Goal: Task Accomplishment & Management: Manage account settings

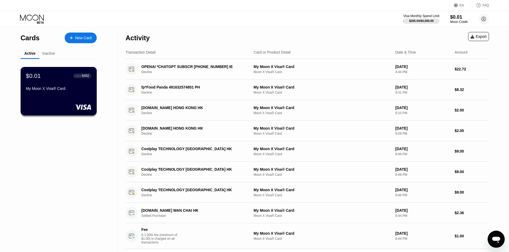
click at [90, 96] on div "$0.01 ● ● ● ● 8492 My Moon X Visa® Card" at bounding box center [59, 91] width 76 height 48
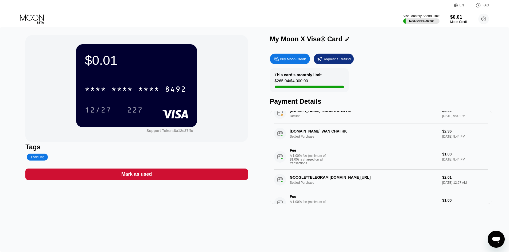
scroll to position [53, 0]
drag, startPoint x: 285, startPoint y: 130, endPoint x: 302, endPoint y: 135, distance: 17.9
click at [302, 135] on div "Z2U.com WAN CHAI HK Settled Purchase $2.36 Sep 22, 2025 8:44 PM Fee A 1.00% fee…" at bounding box center [381, 146] width 214 height 46
drag, startPoint x: 302, startPoint y: 135, endPoint x: 286, endPoint y: 135, distance: 16.6
click at [286, 135] on div "Z2U.com WAN CHAI HK Settled Purchase $2.36 Sep 22, 2025 8:44 PM Fee A 1.00% fee…" at bounding box center [381, 146] width 214 height 46
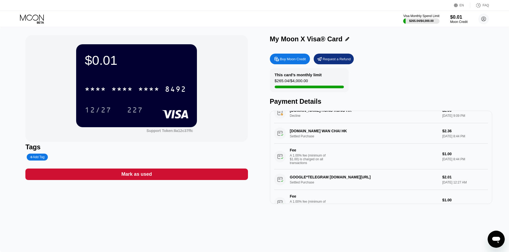
click at [290, 135] on div "Z2U.com WAN CHAI HK Settled Purchase $2.36 Sep 22, 2025 8:44 PM Fee A 1.00% fee…" at bounding box center [381, 146] width 214 height 46
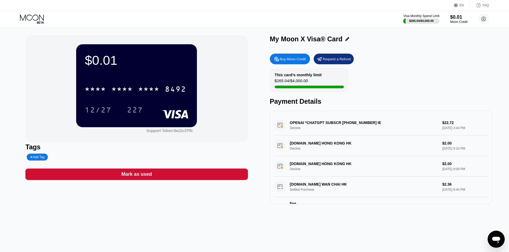
click at [286, 74] on div "This card’s monthly limit" at bounding box center [298, 75] width 47 height 5
click at [290, 79] on div "This card’s monthly limit $265.04 / $4,000.00" at bounding box center [309, 80] width 79 height 24
click at [315, 95] on div "This card’s monthly limit $265.04 / $4,000.00 Payment Details" at bounding box center [381, 86] width 222 height 37
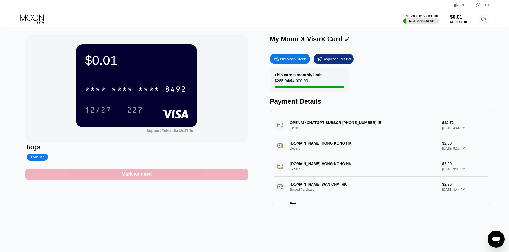
click at [127, 178] on div "Mark as used" at bounding box center [136, 175] width 30 height 6
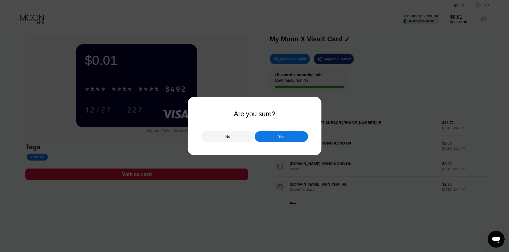
click at [270, 134] on div "Yes" at bounding box center [281, 136] width 53 height 11
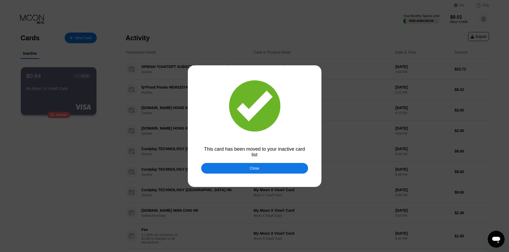
click at [206, 177] on div at bounding box center [254, 126] width 509 height 252
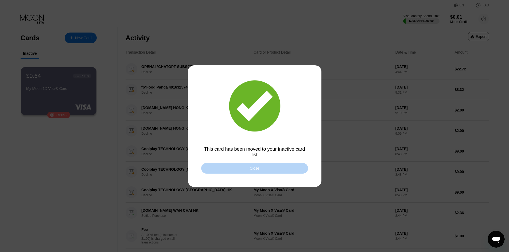
click at [219, 170] on div "Close" at bounding box center [254, 168] width 107 height 11
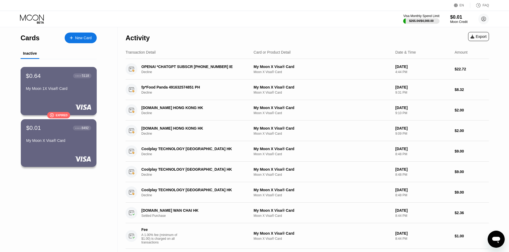
click at [64, 91] on div "My Moon 1X Visa® Card" at bounding box center [58, 89] width 65 height 4
